Goal: Task Accomplishment & Management: Complete application form

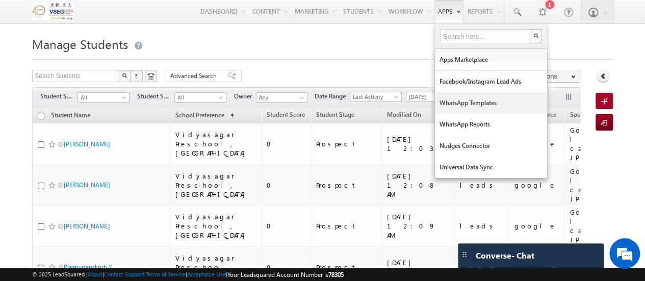
click at [458, 99] on link "WhatsApp Templates" at bounding box center [491, 102] width 112 height 21
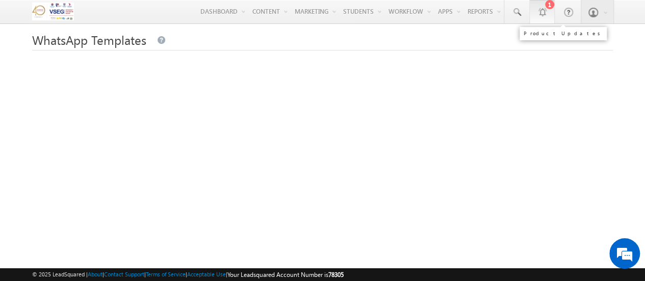
click at [552, 11] on link "1" at bounding box center [541, 11] width 25 height 23
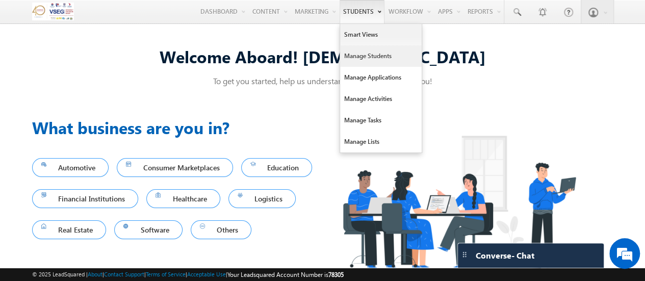
click at [354, 53] on link "Manage Students" at bounding box center [381, 55] width 82 height 21
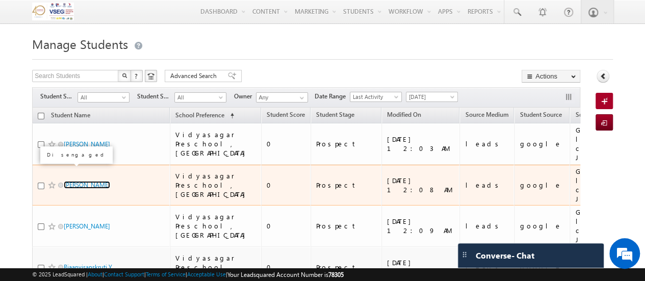
click at [89, 181] on link "[PERSON_NAME]" at bounding box center [87, 185] width 46 height 8
click at [80, 181] on link "[PERSON_NAME]" at bounding box center [87, 185] width 46 height 8
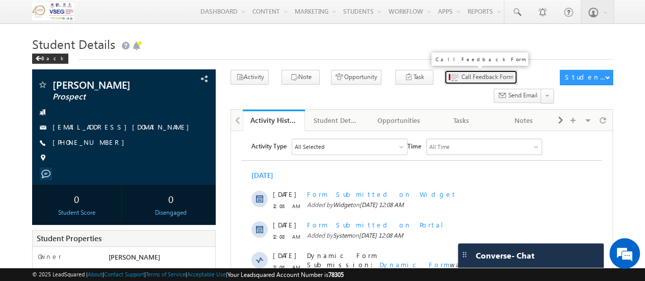
click at [463, 78] on span "Call Feedback Form" at bounding box center [487, 76] width 52 height 9
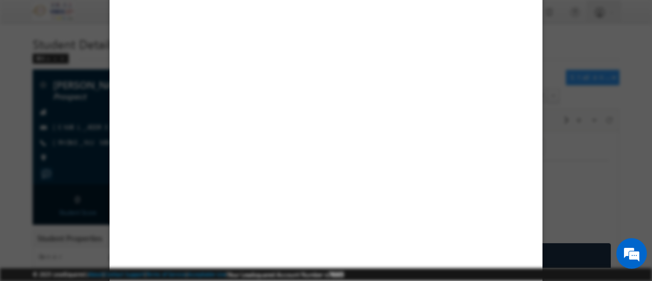
select select "Vidyasagar Preschool, [GEOGRAPHIC_DATA]"
select select "Play Group"
select select "[DATE] - [DATE]"
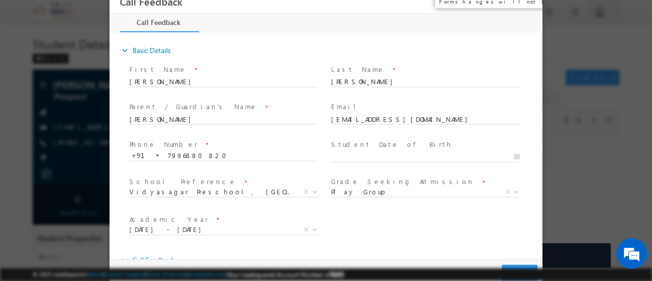
click at [526, 1] on button "×" at bounding box center [527, 1] width 17 height 19
